Goal: Communication & Community: Participate in discussion

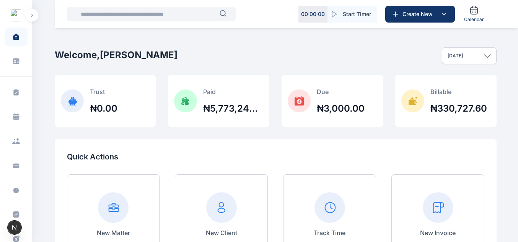
click at [83, 21] on input "text" at bounding box center [147, 14] width 143 height 15
click at [66, 27] on div "00 : 00 : 00 Start Timer Create New Calendar" at bounding box center [286, 14] width 463 height 28
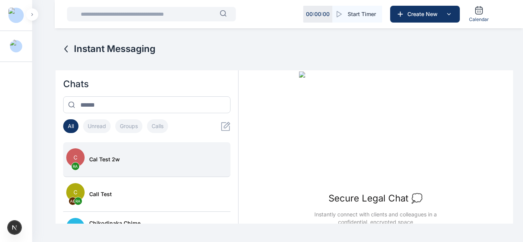
click at [122, 155] on button "C RA cal test 2w" at bounding box center [146, 159] width 167 height 35
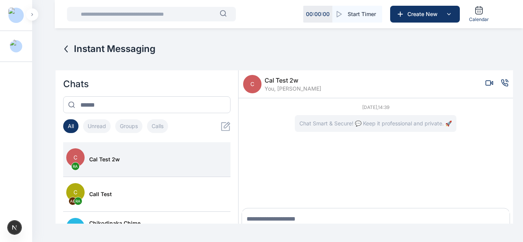
click at [313, 76] on span "cal test 2w" at bounding box center [292, 80] width 57 height 9
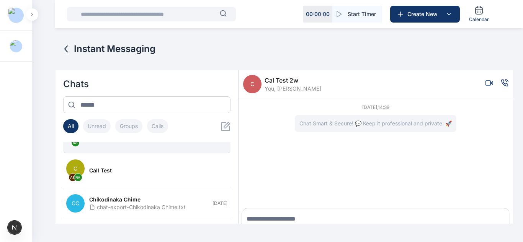
scroll to position [28, 0]
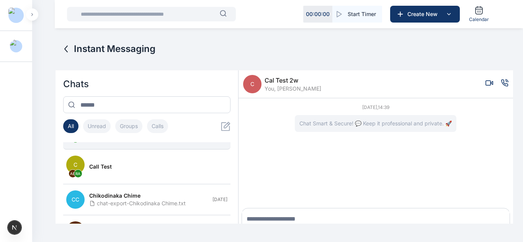
click at [186, 170] on div "call test" at bounding box center [156, 167] width 134 height 8
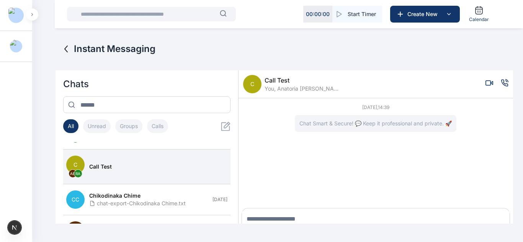
click at [304, 90] on span "You, Anatoria Eddie, Roseline Aguda" at bounding box center [302, 89] width 77 height 8
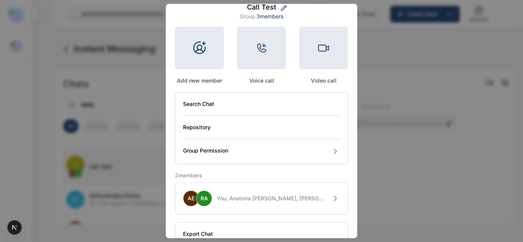
scroll to position [49, 0]
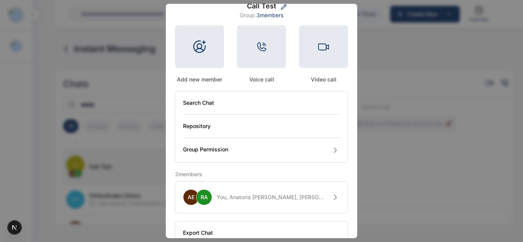
click at [296, 199] on span "You, Anatoria Eddie, Roseline Aguda" at bounding box center [271, 198] width 109 height 8
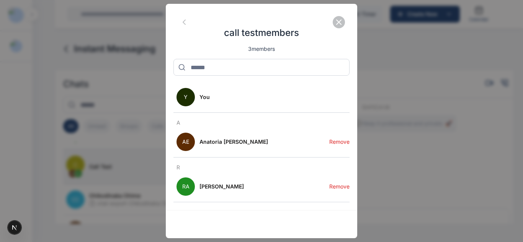
click at [337, 144] on button "Remove" at bounding box center [339, 142] width 20 height 31
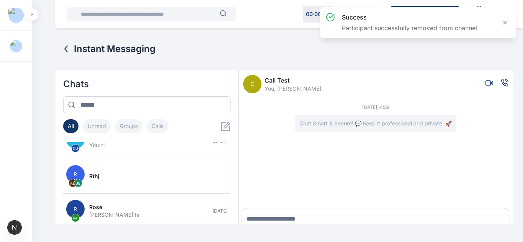
scroll to position [428, 0]
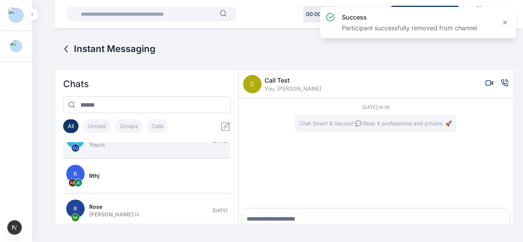
click at [168, 152] on button "L OJ Loo You : hi Jul 30" at bounding box center [146, 141] width 167 height 35
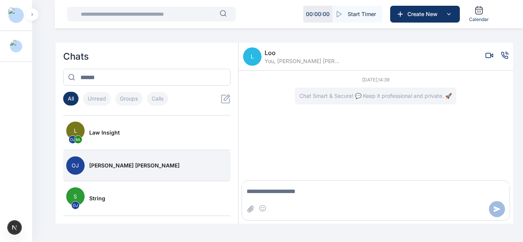
scroll to position [28, 0]
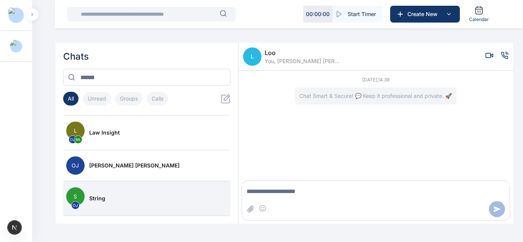
click at [124, 199] on div "string" at bounding box center [156, 199] width 134 height 8
click at [272, 52] on span "string" at bounding box center [302, 52] width 77 height 9
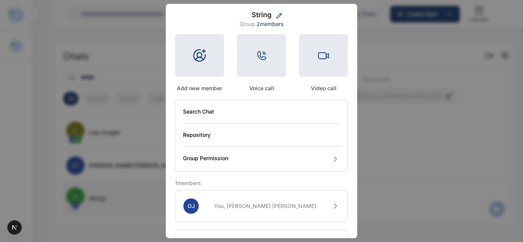
scroll to position [41, 0]
click at [238, 202] on button "OJ You, Oluseyi Jonah" at bounding box center [261, 205] width 173 height 32
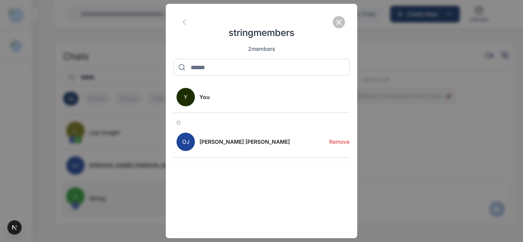
click at [340, 146] on button "Remove" at bounding box center [339, 142] width 20 height 31
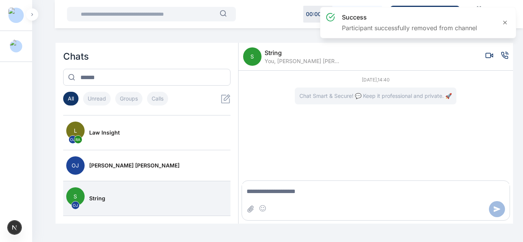
scroll to position [857, 0]
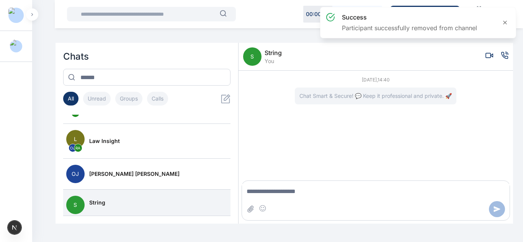
click at [266, 63] on span "You" at bounding box center [272, 61] width 17 height 8
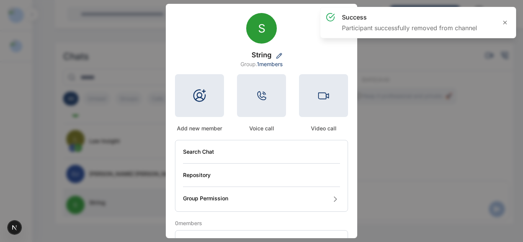
scroll to position [90, 0]
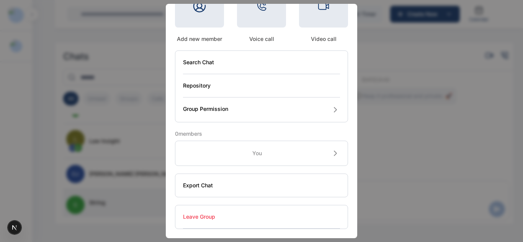
click at [220, 213] on button "Leave Group" at bounding box center [261, 216] width 157 height 23
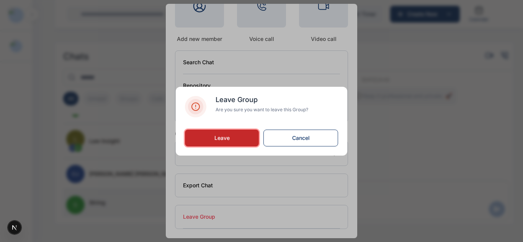
click at [224, 130] on button "Leave" at bounding box center [222, 138] width 74 height 17
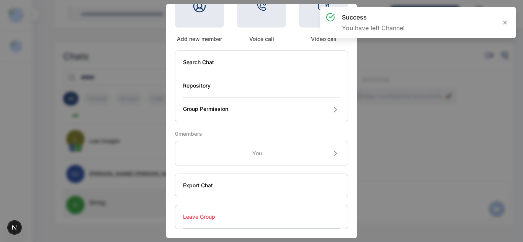
scroll to position [831, 0]
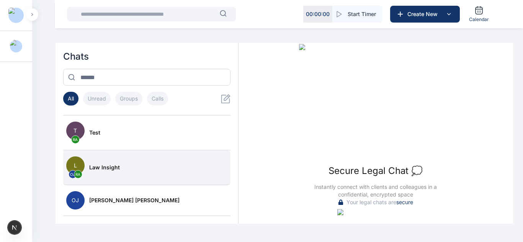
click at [129, 165] on div "Law Insight" at bounding box center [156, 168] width 134 height 8
